Goal: Task Accomplishment & Management: Use online tool/utility

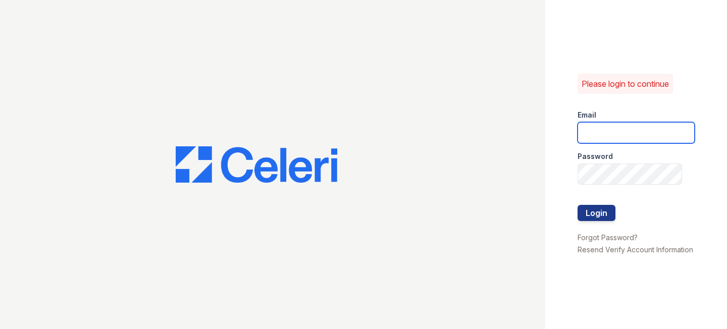
click at [597, 138] on input "email" at bounding box center [636, 132] width 117 height 21
type input "adysennorris@gmail.com"
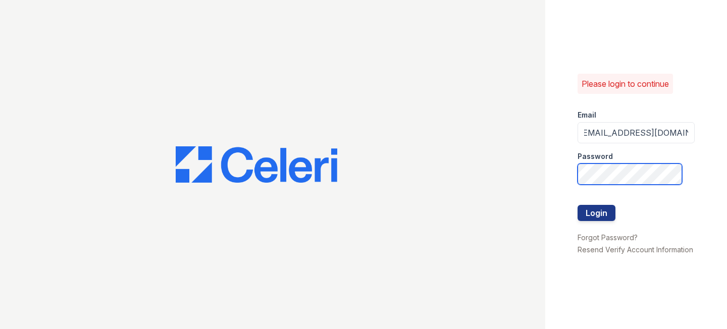
scroll to position [0, 0]
click at [610, 207] on button "Login" at bounding box center [597, 213] width 38 height 16
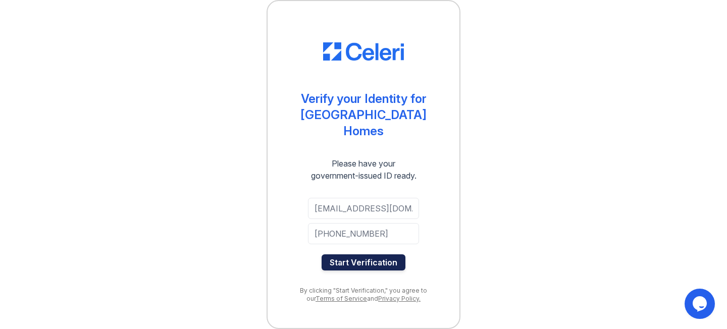
click at [377, 263] on button "Start Verification" at bounding box center [364, 262] width 84 height 16
